Goal: Task Accomplishment & Management: Manage account settings

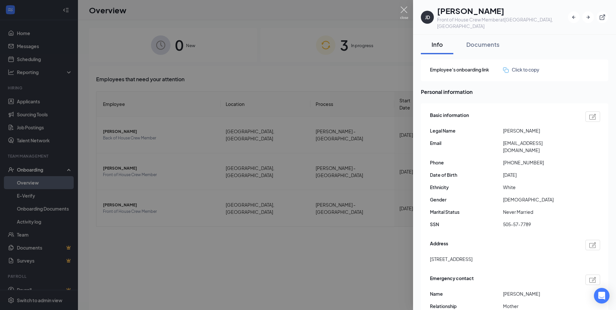
click at [406, 9] on img at bounding box center [404, 12] width 8 height 13
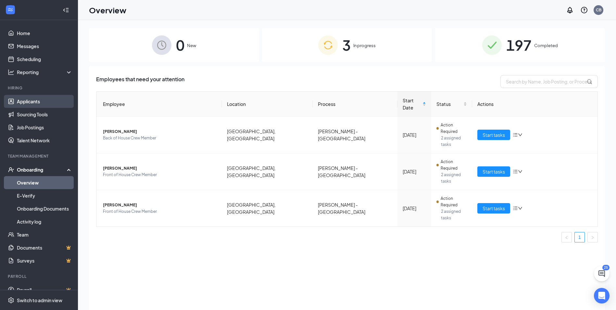
click at [48, 97] on link "Applicants" at bounding box center [45, 101] width 56 height 13
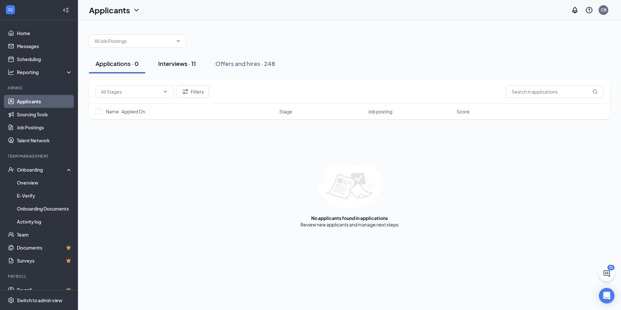
click at [187, 64] on div "Interviews · 11" at bounding box center [177, 63] width 38 height 8
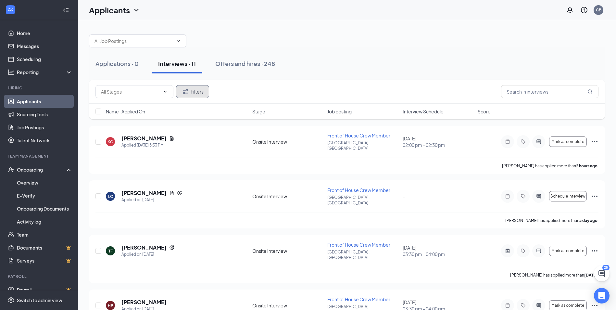
click at [188, 91] on icon "Filter" at bounding box center [185, 92] width 8 height 8
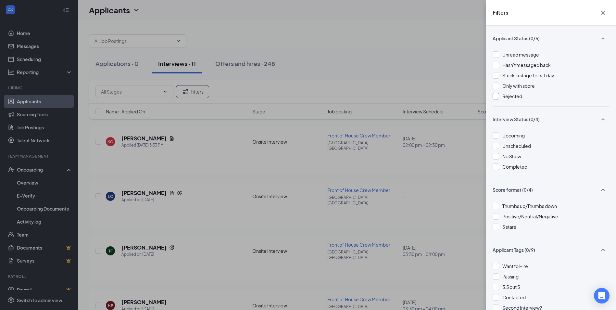
click at [498, 97] on div at bounding box center [496, 96] width 6 height 6
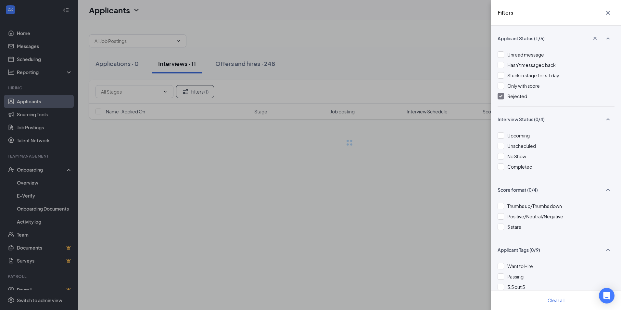
click at [605, 12] on icon "Cross" at bounding box center [608, 13] width 8 height 8
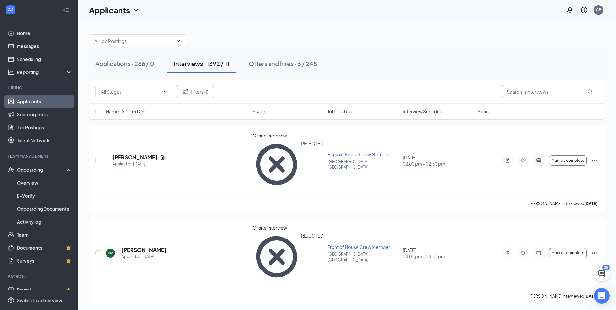
click at [542, 98] on div "Filters (1)" at bounding box center [347, 92] width 516 height 24
click at [537, 92] on input "text" at bounding box center [549, 91] width 97 height 13
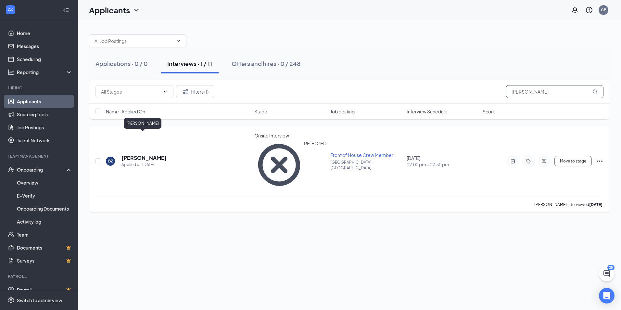
type input "[PERSON_NAME]"
click at [154, 154] on h5 "[PERSON_NAME]" at bounding box center [143, 157] width 45 height 7
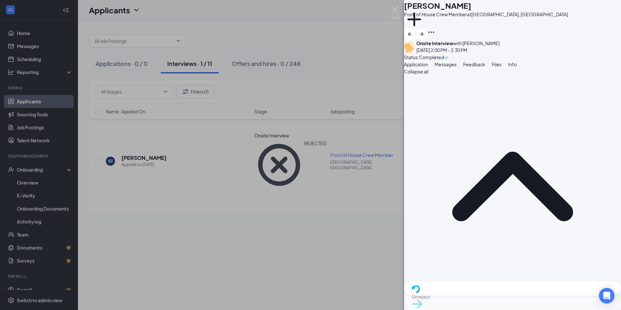
click at [485, 67] on span "Feedback" at bounding box center [474, 64] width 22 height 6
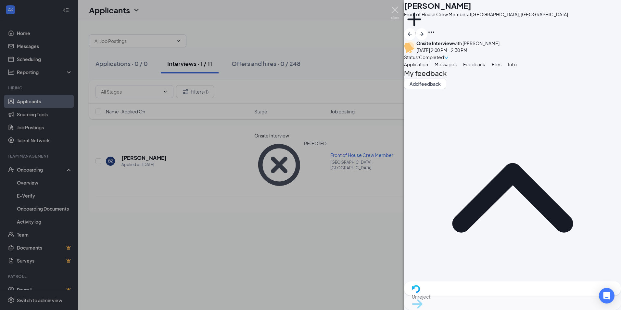
click at [395, 12] on img at bounding box center [395, 12] width 8 height 13
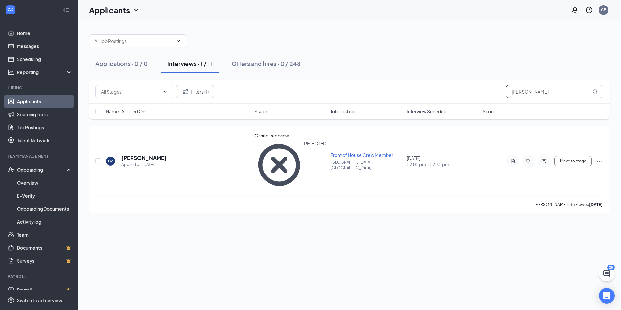
click at [546, 92] on input "[PERSON_NAME]" at bounding box center [554, 91] width 97 height 13
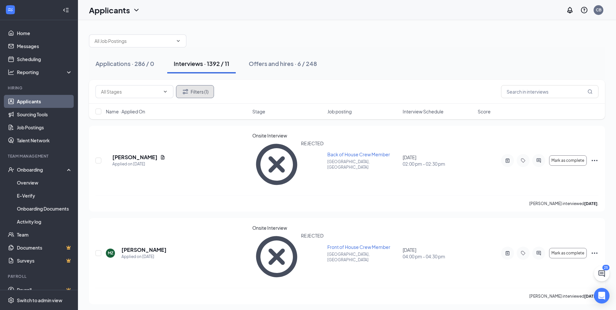
click at [198, 96] on button "Filters (1)" at bounding box center [195, 91] width 38 height 13
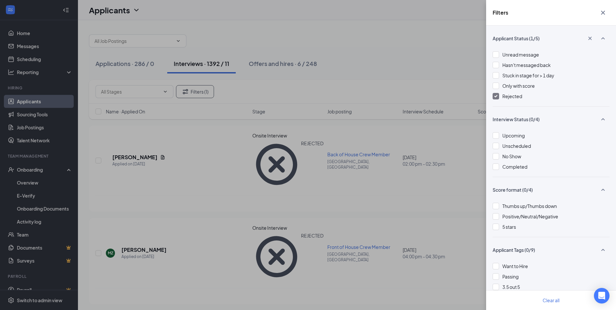
click at [495, 98] on div at bounding box center [496, 96] width 6 height 6
click at [494, 95] on img at bounding box center [495, 96] width 3 height 3
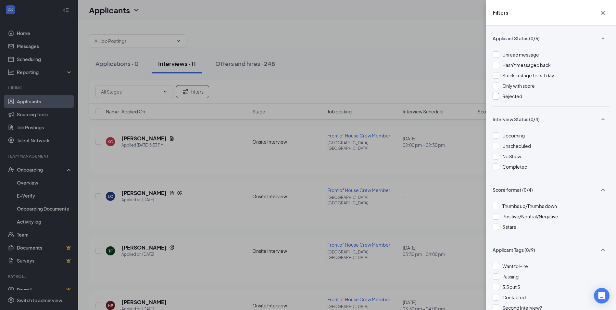
click at [602, 15] on icon "Cross" at bounding box center [603, 13] width 8 height 8
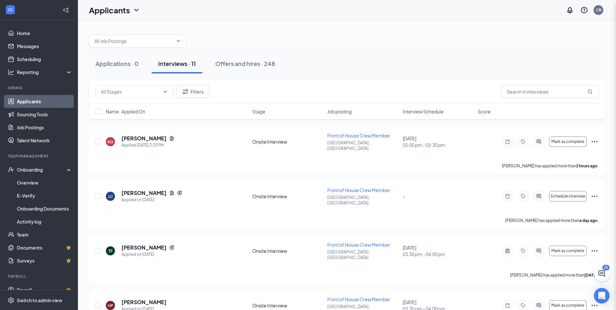
click at [370, 56] on div "Filters Applicant Status (0/5) Unread message Hasn't messaged back Stuck in sta…" at bounding box center [308, 155] width 616 height 310
